Goal: Task Accomplishment & Management: Manage account settings

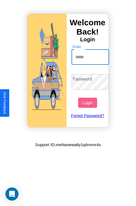
click at [91, 57] on input "Email" at bounding box center [90, 56] width 38 height 15
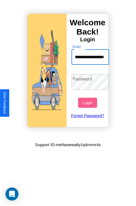
scroll to position [0, 21]
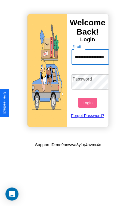
type input "**********"
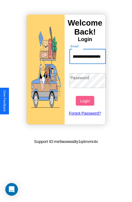
scroll to position [0, 0]
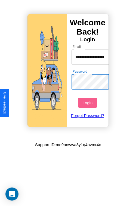
click at [88, 102] on button "Login" at bounding box center [87, 103] width 19 height 10
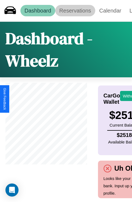
click at [75, 11] on link "Reservations" at bounding box center [75, 10] width 40 height 11
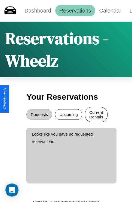
click at [96, 115] on button "Current Rentals" at bounding box center [96, 114] width 23 height 15
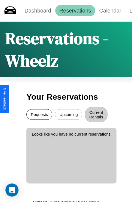
click at [39, 115] on button "Requests" at bounding box center [39, 114] width 26 height 11
